Goal: Find specific page/section: Find specific page/section

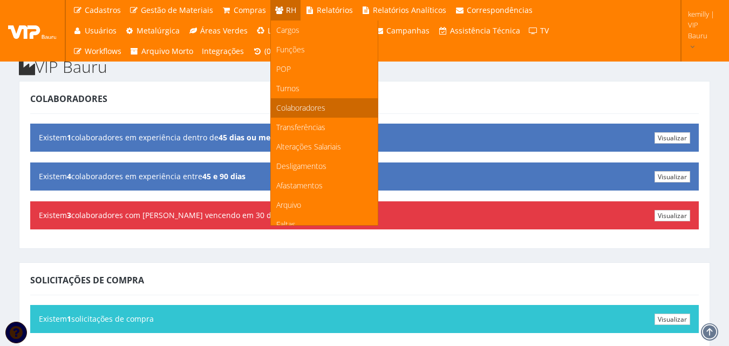
click at [309, 105] on span "Colaboradores" at bounding box center [300, 108] width 49 height 10
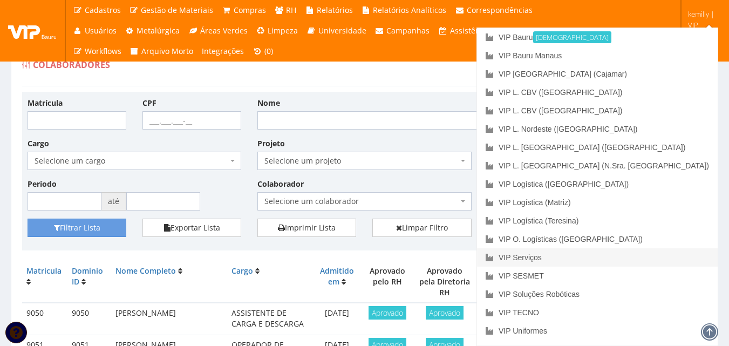
click at [632, 256] on link "VIP Serviços" at bounding box center [597, 257] width 241 height 18
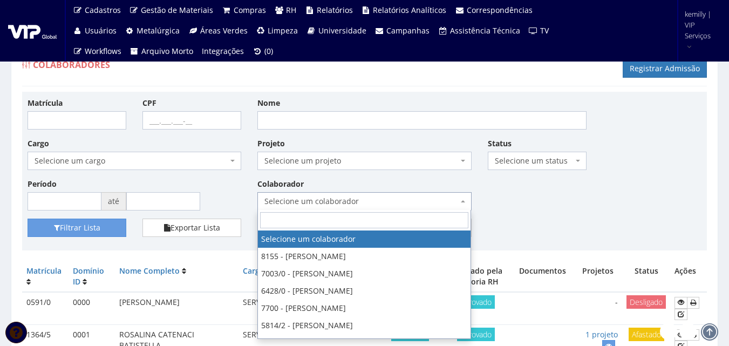
click at [350, 203] on span "Selecione um colaborador" at bounding box center [360, 201] width 193 height 11
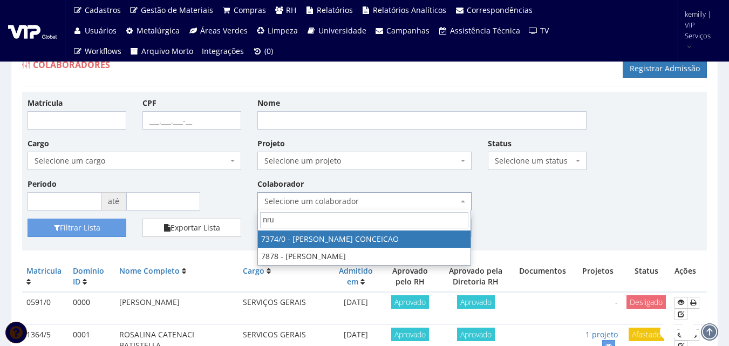
type input "nrun"
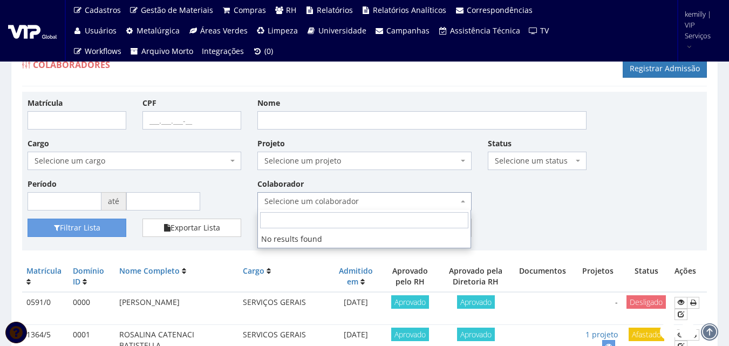
drag, startPoint x: 350, startPoint y: 100, endPoint x: 344, endPoint y: 120, distance: 20.5
click at [349, 105] on div "Nome" at bounding box center [421, 113] width 345 height 32
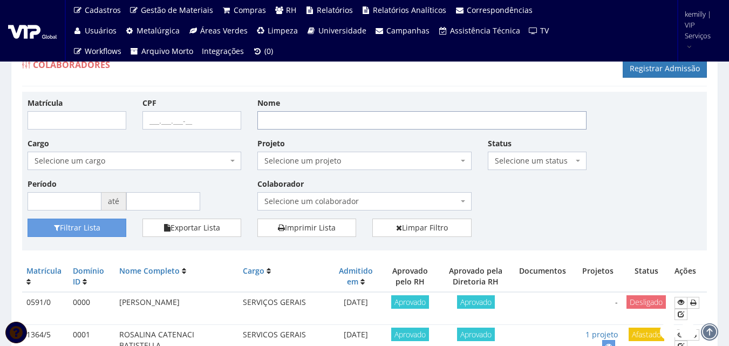
click at [344, 121] on input "Nome" at bounding box center [421, 120] width 329 height 18
type input "bruno henrique"
click at [28, 219] on button "Filtrar Lista" at bounding box center [77, 228] width 99 height 18
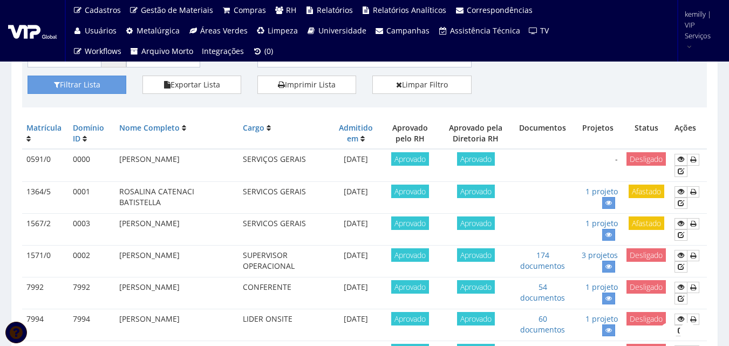
scroll to position [162, 0]
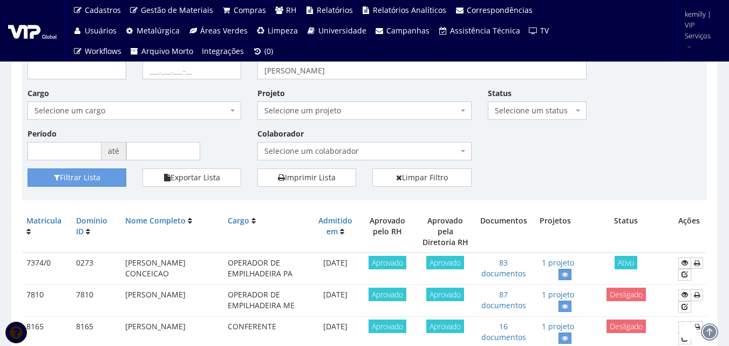
scroll to position [108, 0]
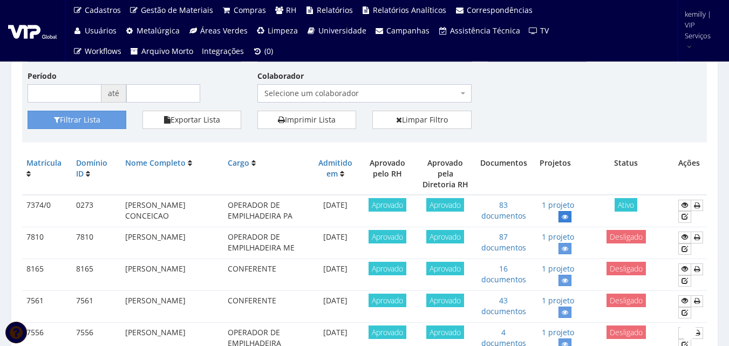
click at [563, 213] on icon at bounding box center [565, 217] width 6 height 8
